Goal: Task Accomplishment & Management: Complete application form

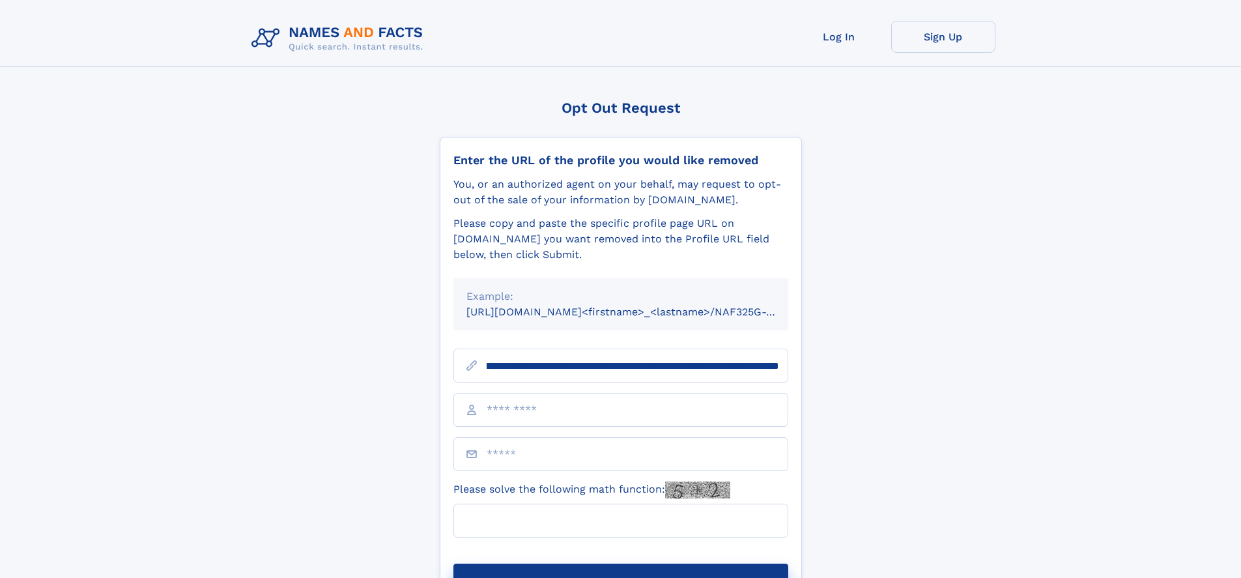
scroll to position [0, 152]
type input "**********"
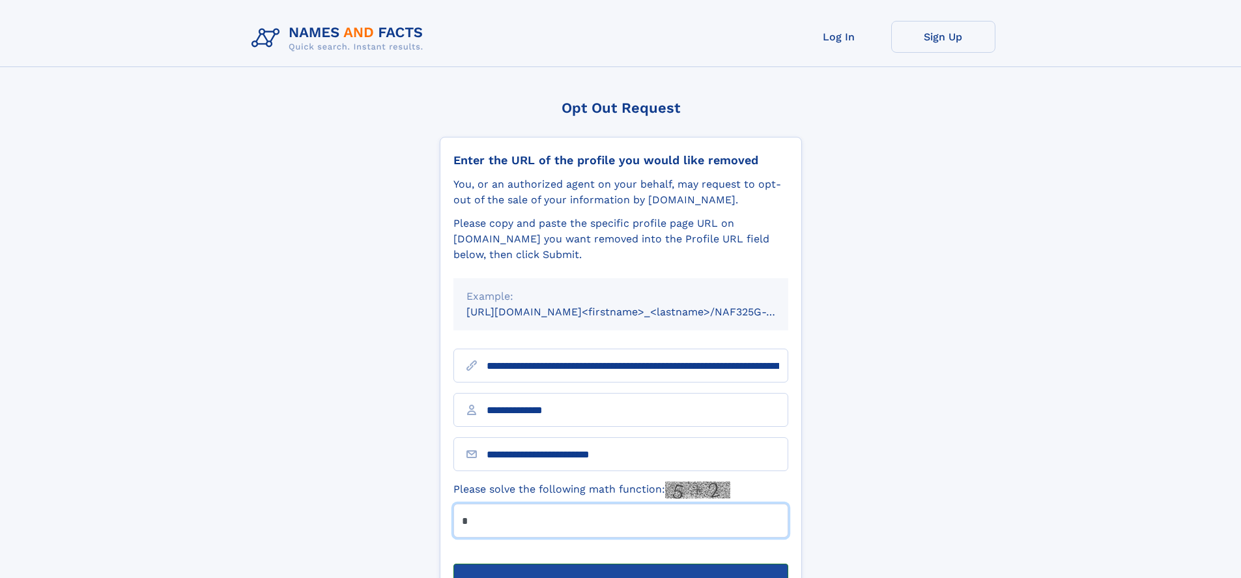
type input "*"
click at [620, 564] on button "Submit Opt Out Request" at bounding box center [621, 585] width 335 height 42
